Goal: Find contact information: Find contact information

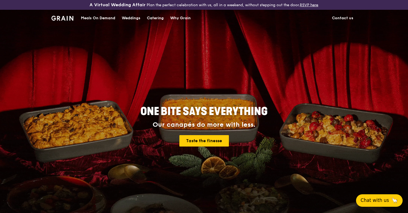
click at [383, 197] on span "Chat with us" at bounding box center [375, 200] width 28 height 7
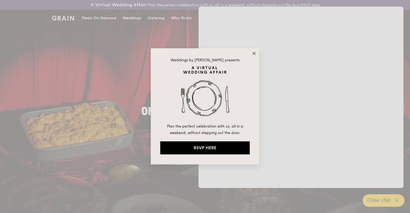
click at [254, 53] on icon at bounding box center [253, 53] width 3 height 3
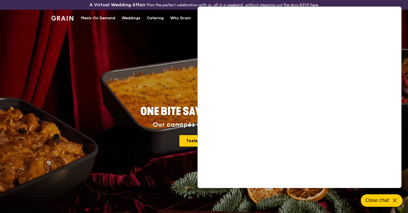
click at [167, 45] on div "ONE BITE SAYS EVERYTHING Our canapés do more with less. Taste the finesse" at bounding box center [204, 126] width 303 height 200
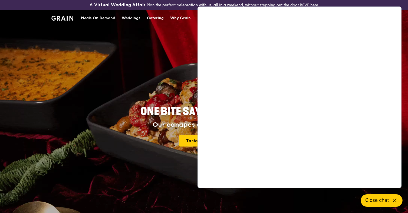
click at [176, 60] on div "ONE BITE SAYS EVERYTHING Our canapés do more with less. Taste the finesse" at bounding box center [204, 126] width 303 height 200
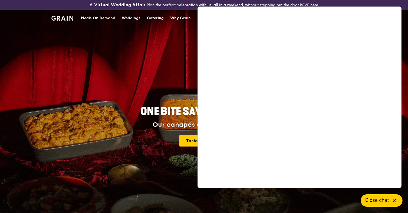
click at [396, 193] on div "ONE BITE SAYS EVERYTHING Our canapés do more with less. Taste the finesse" at bounding box center [204, 118] width 408 height 217
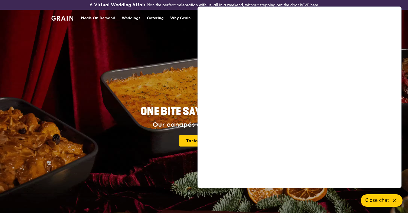
click at [389, 203] on button "Close chat" at bounding box center [382, 200] width 42 height 12
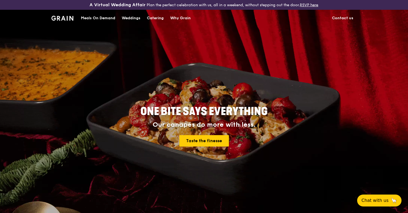
click at [342, 17] on link "Contact us" at bounding box center [343, 18] width 28 height 16
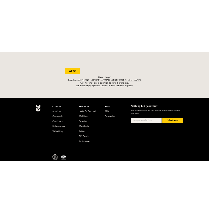
scroll to position [210, 0]
